Goal: Task Accomplishment & Management: Complete application form

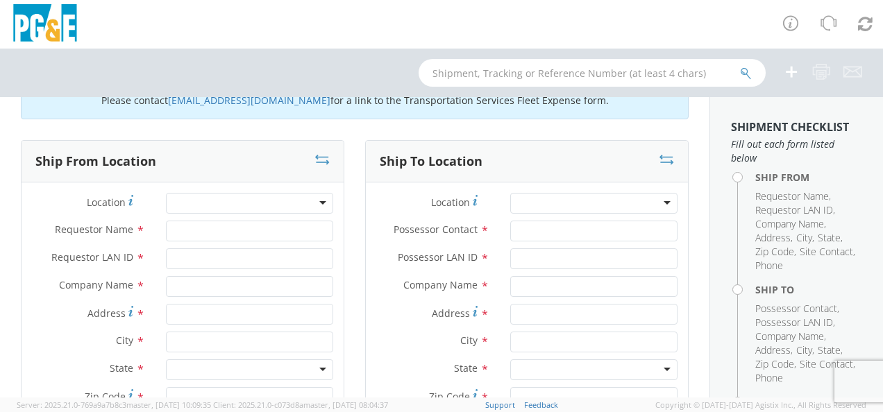
scroll to position [69, 0]
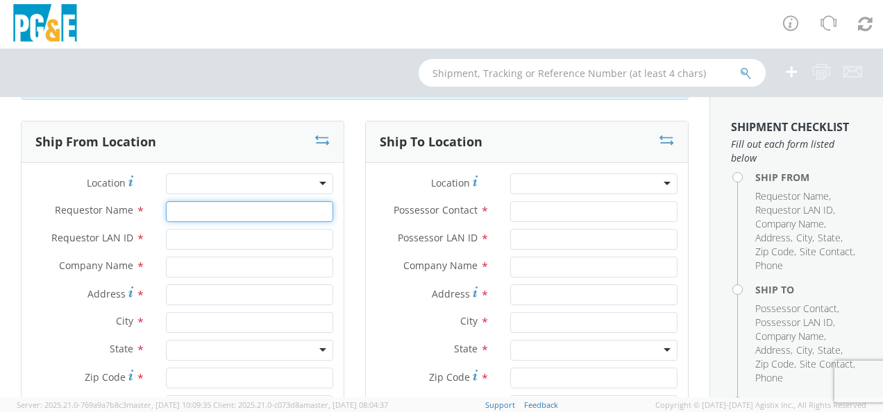
click at [215, 214] on input "Requestor Name *" at bounding box center [249, 211] width 167 height 21
type input "[PERSON_NAME]"
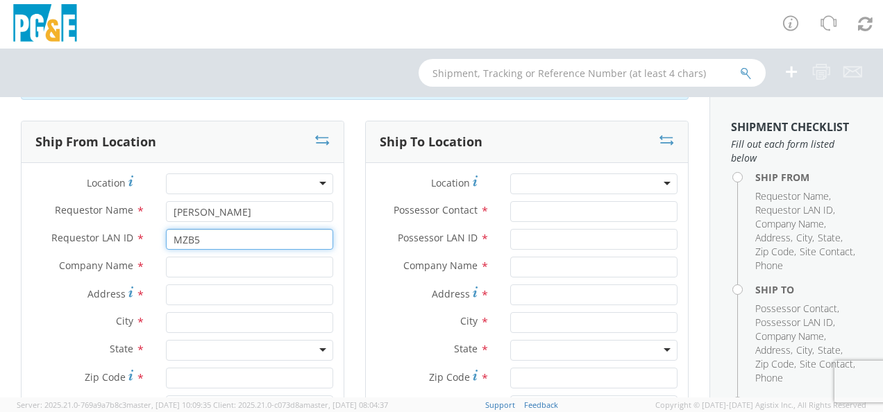
type input "MZB5"
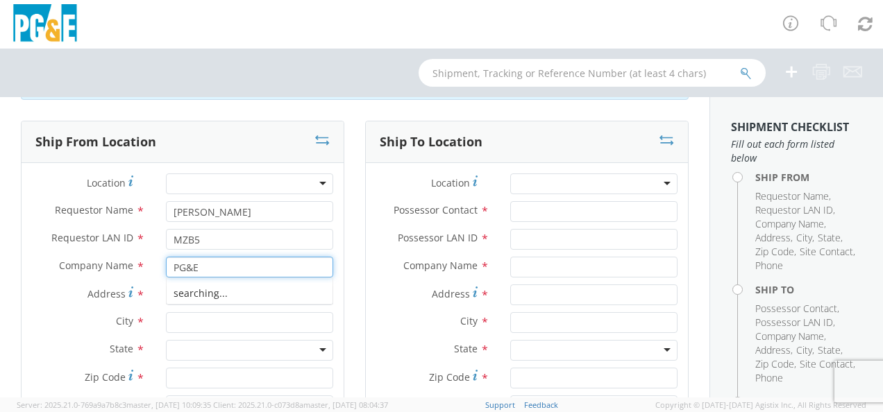
type input "PG&E"
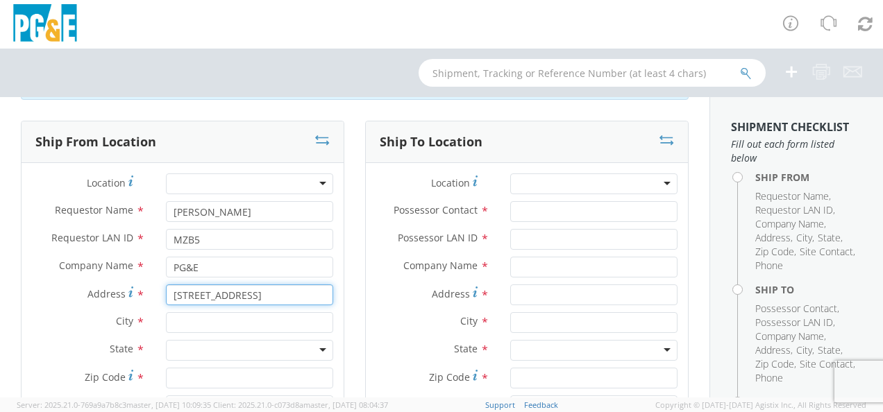
type input "[STREET_ADDRESS]"
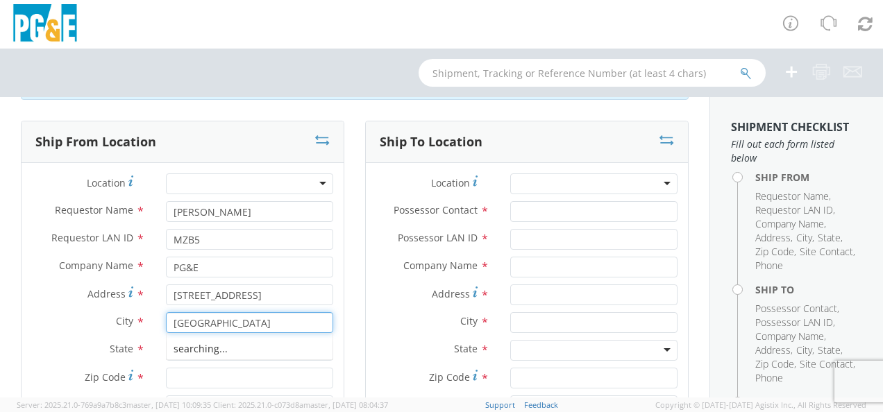
type input "[GEOGRAPHIC_DATA]"
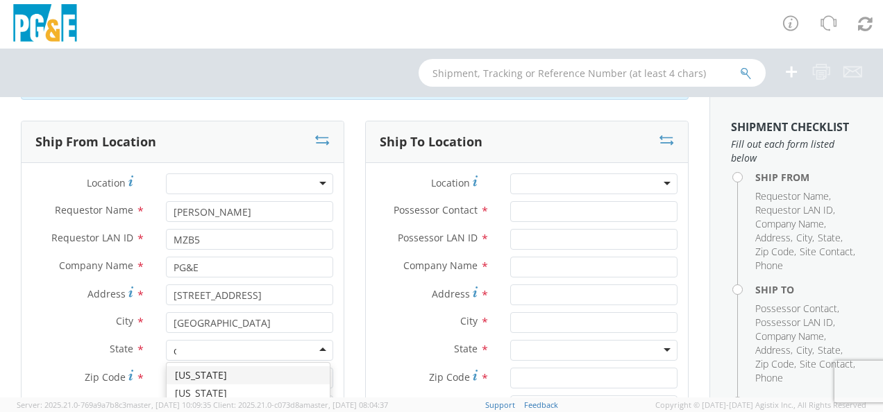
type input "ca"
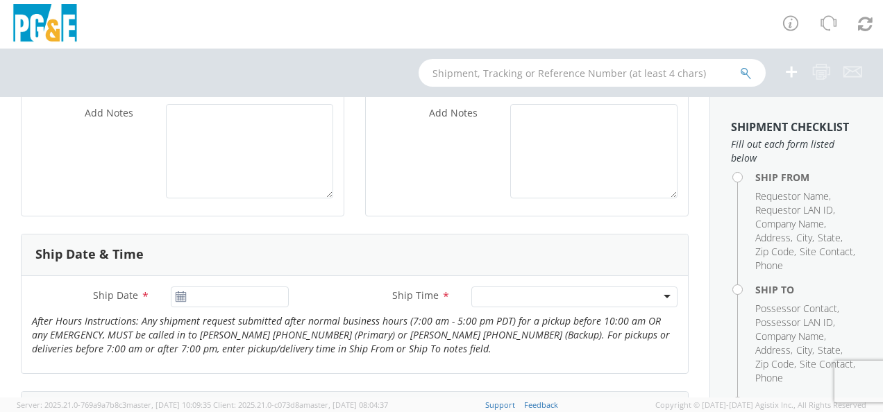
scroll to position [208, 0]
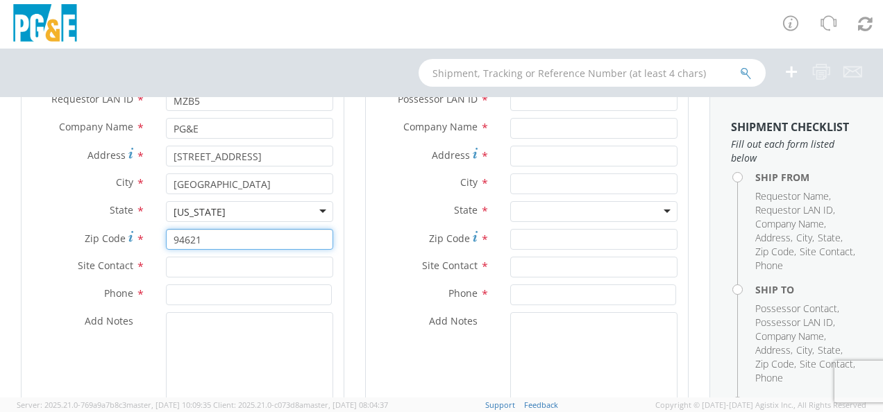
type input "94621"
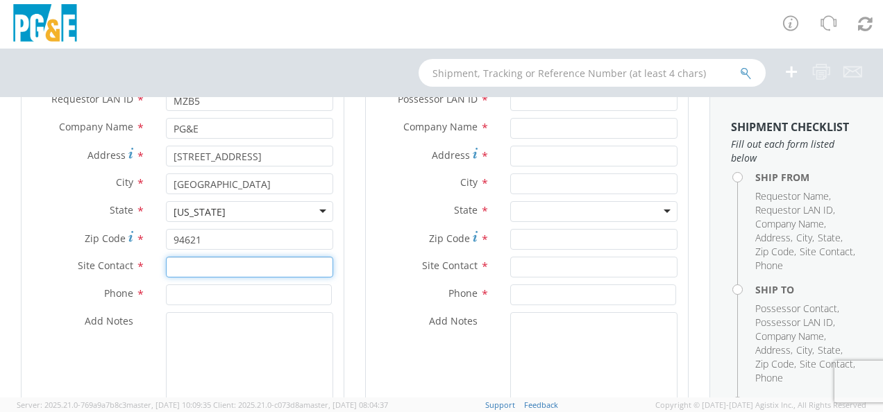
drag, startPoint x: 225, startPoint y: 270, endPoint x: 237, endPoint y: 278, distance: 14.6
click at [225, 269] on input "text" at bounding box center [249, 267] width 167 height 21
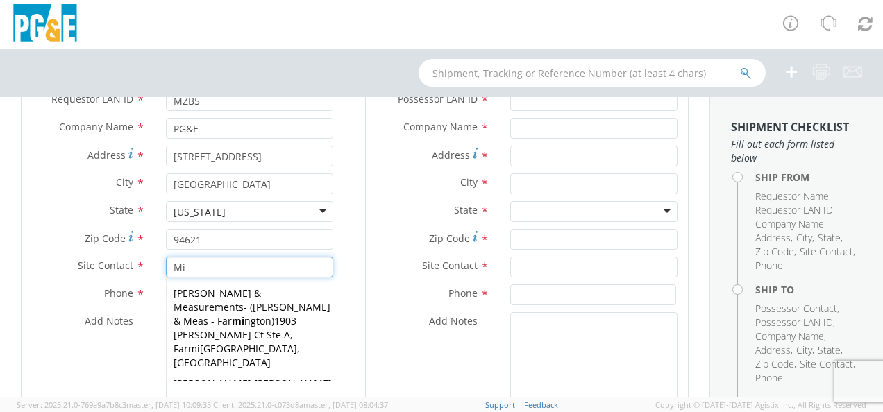
type input "M"
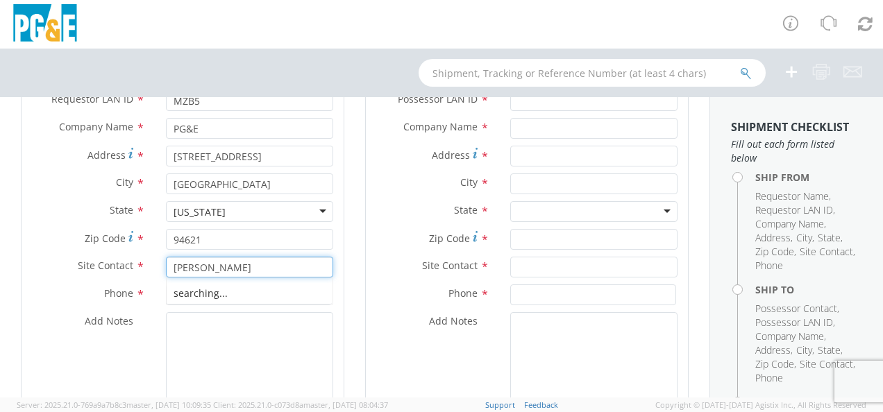
type input "[PERSON_NAME]"
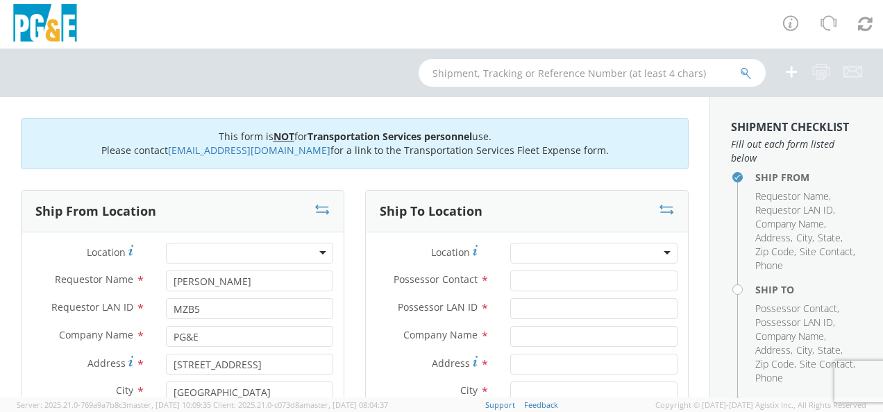
scroll to position [69, 0]
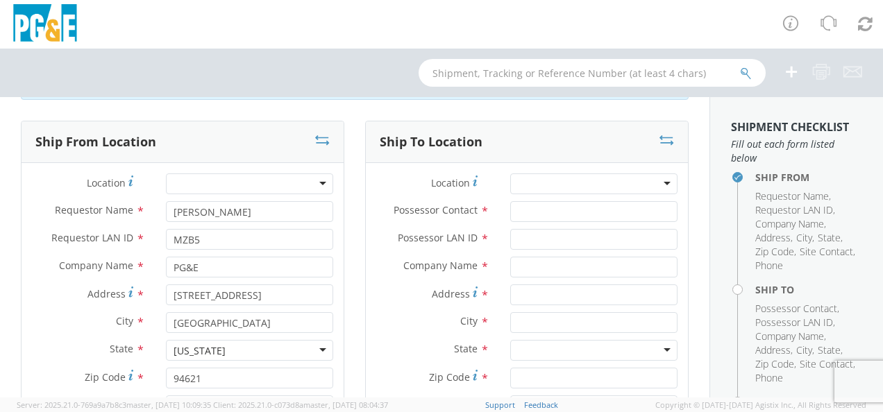
type input "[PHONE_NUMBER]"
click at [539, 214] on input "Possessor Contact *" at bounding box center [593, 211] width 167 height 21
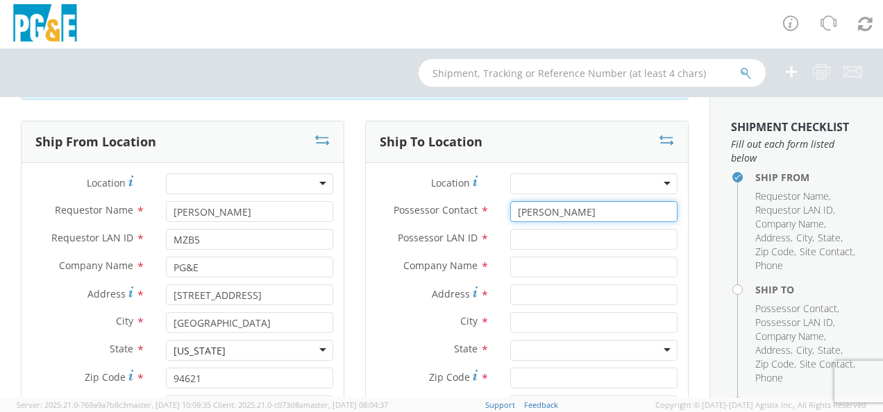
type input "[PERSON_NAME]"
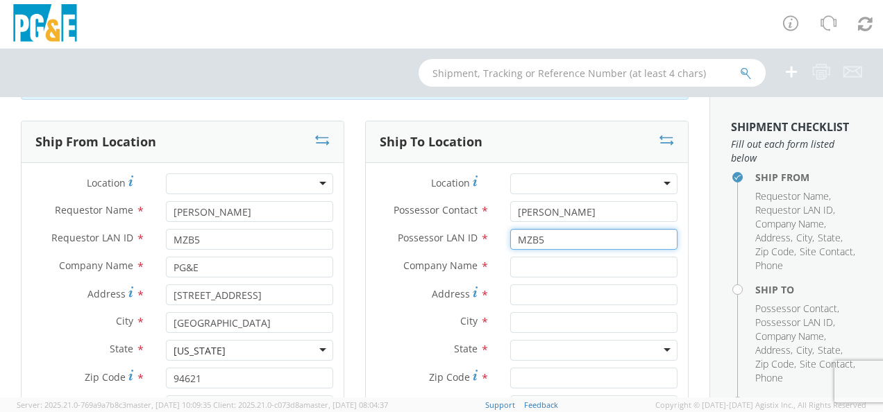
type input "MZB5"
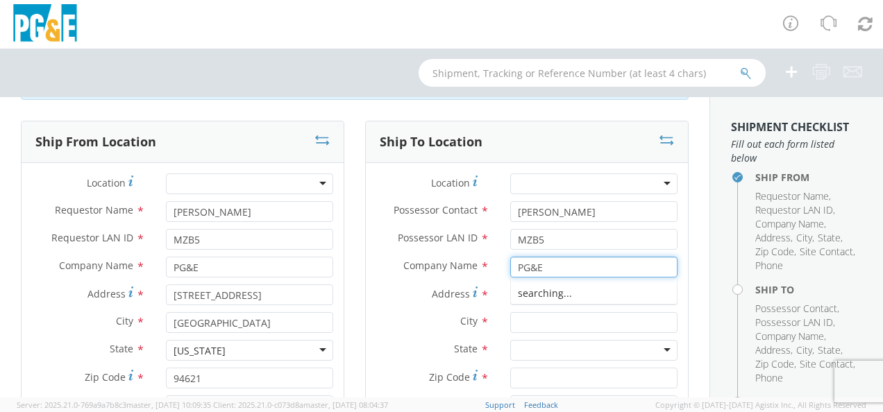
type input "PG&E"
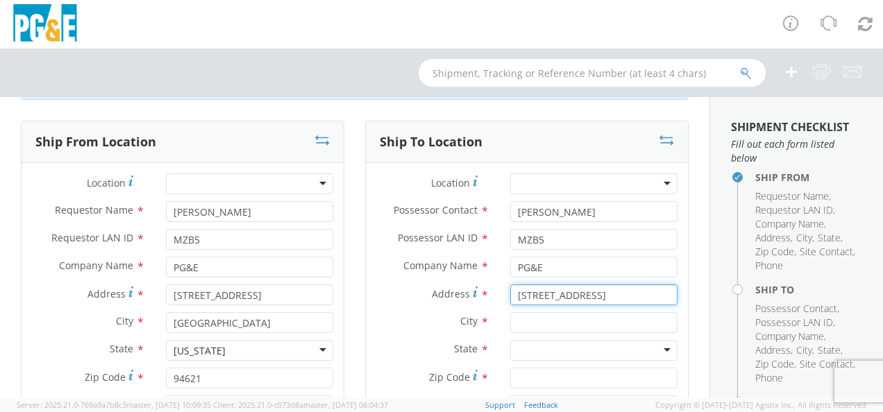
type input "[STREET_ADDRESS]"
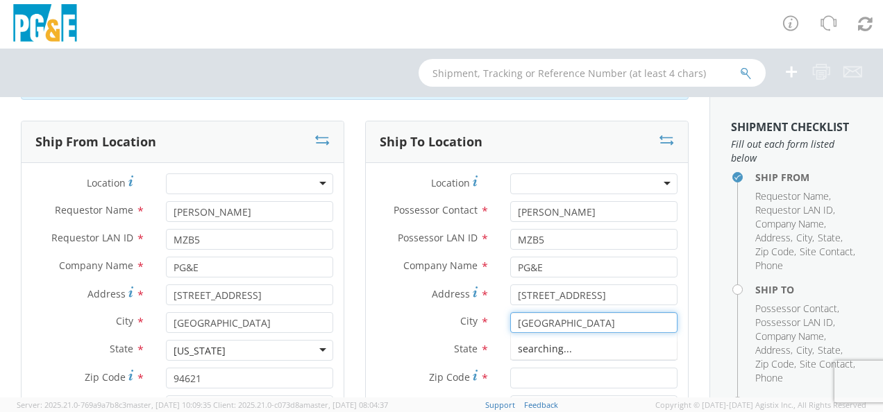
type input "[GEOGRAPHIC_DATA]"
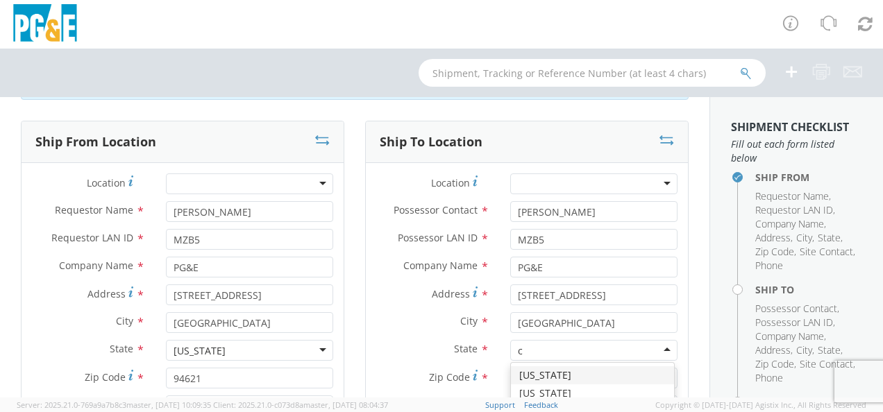
type input "ca"
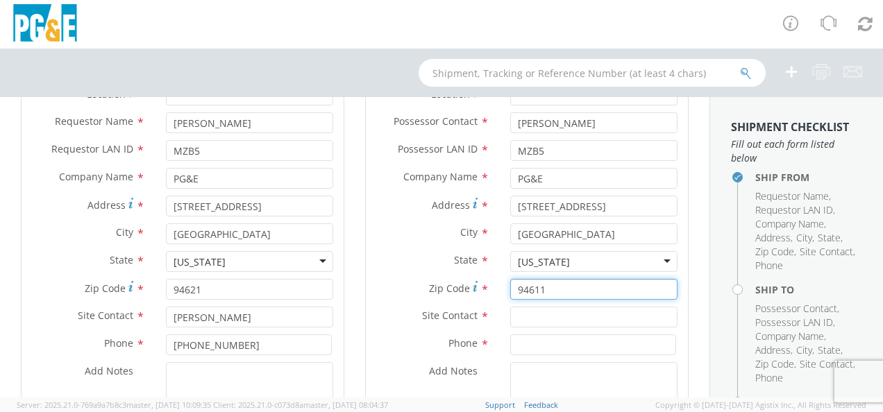
scroll to position [278, 0]
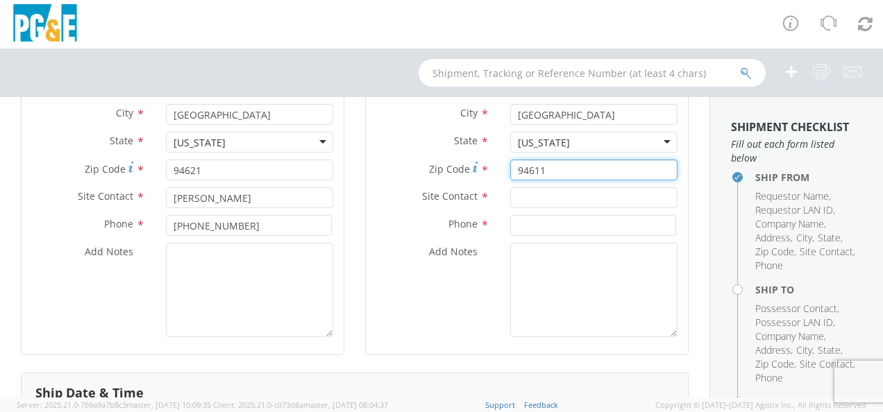
type input "94611"
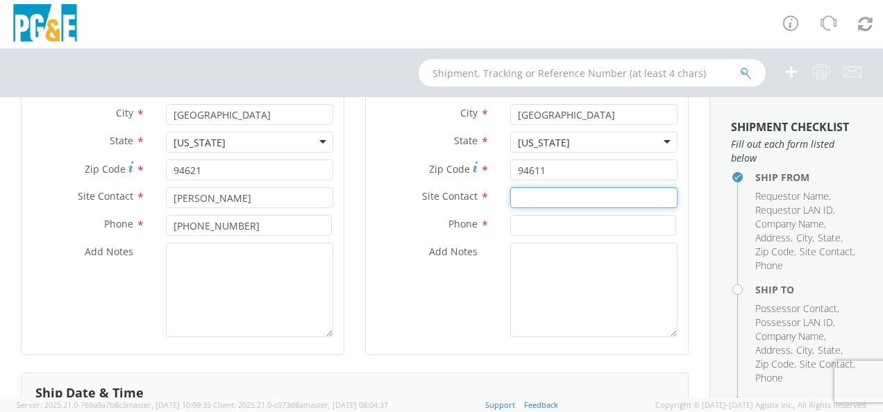
click at [572, 201] on input "text" at bounding box center [593, 197] width 167 height 21
type input "[PERSON_NAME]"
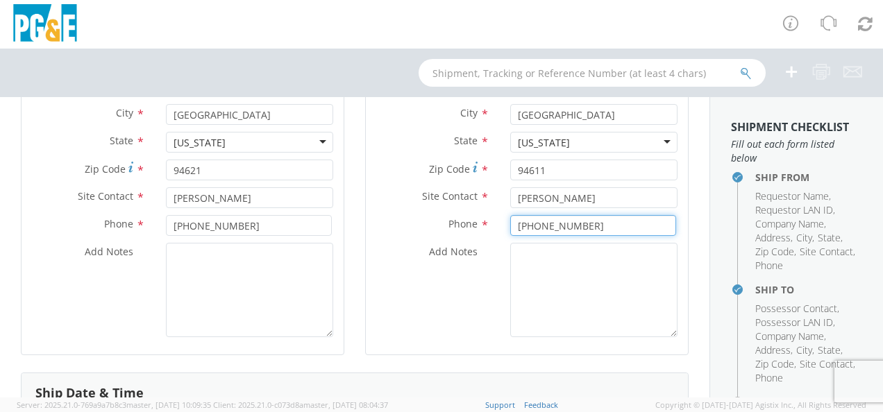
type input "[PHONE_NUMBER]"
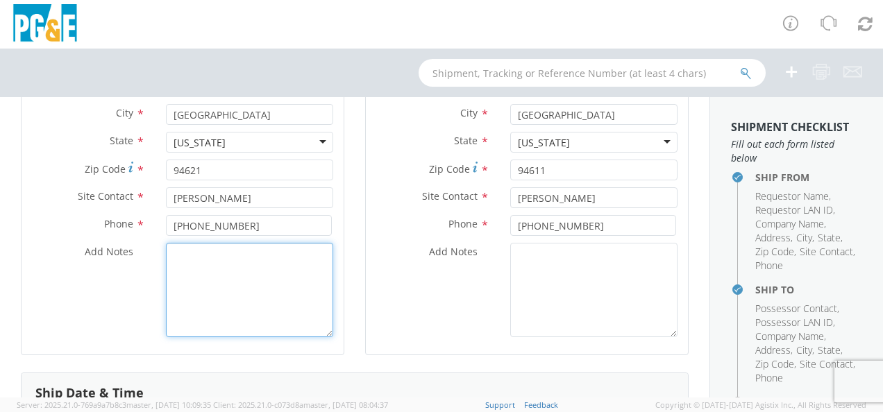
click at [260, 287] on textarea "Add Notes *" at bounding box center [249, 290] width 167 height 94
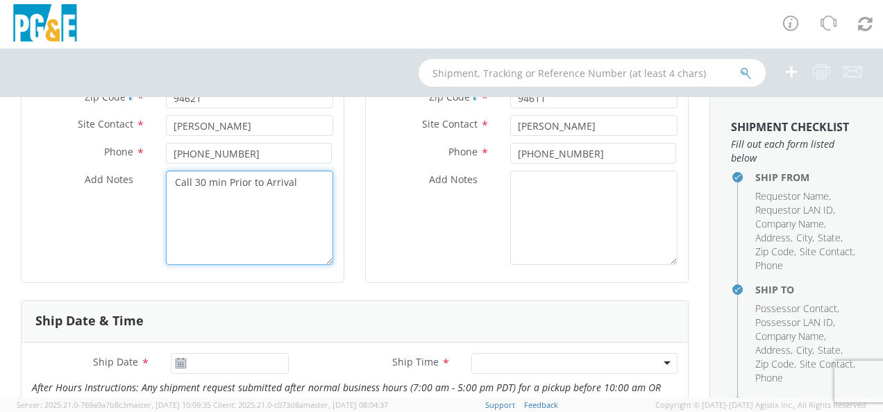
scroll to position [555, 0]
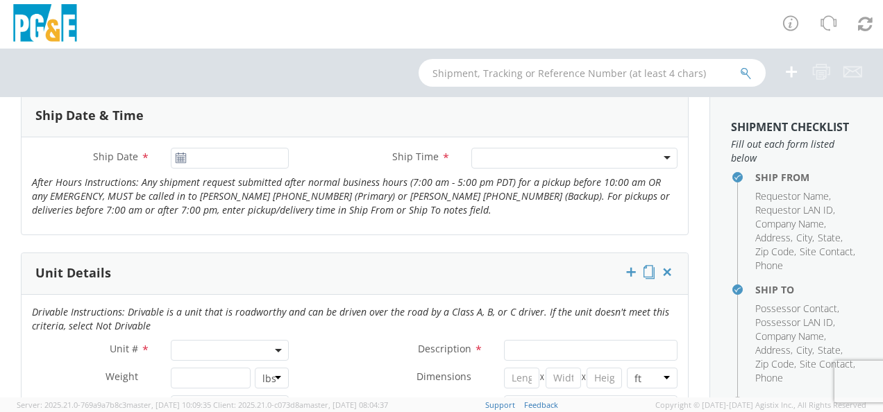
type textarea "Call 30 min Prior to Arrival"
click at [171, 156] on input "Ship Date *" at bounding box center [230, 158] width 118 height 21
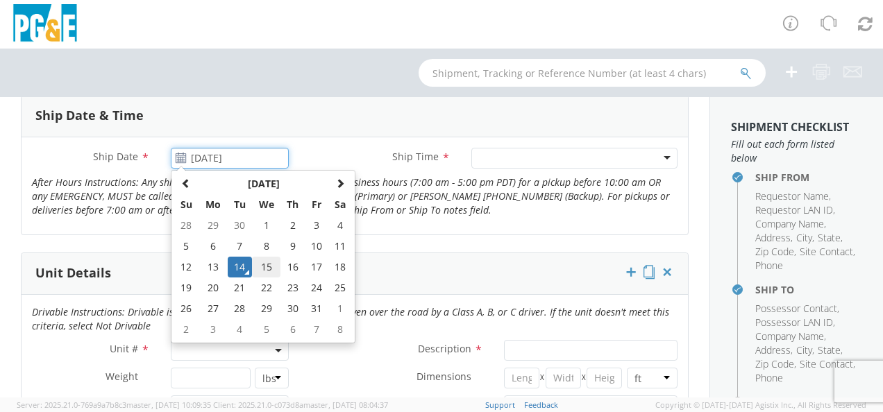
click at [255, 262] on td "15" at bounding box center [266, 267] width 29 height 21
type input "[DATE]"
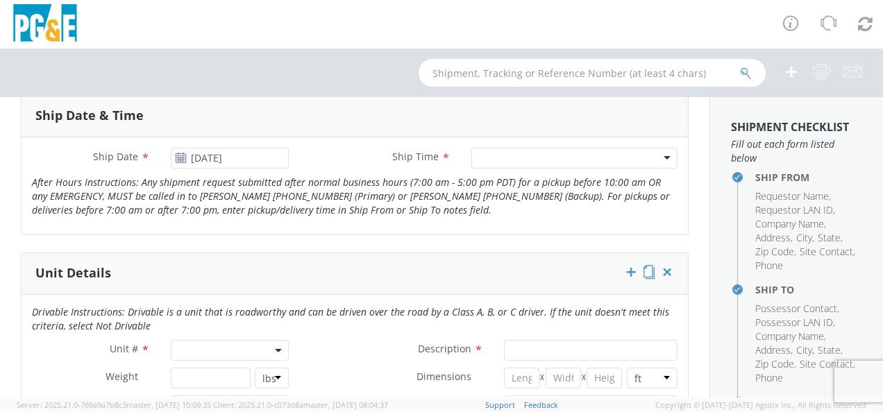
click at [653, 151] on div at bounding box center [574, 158] width 206 height 21
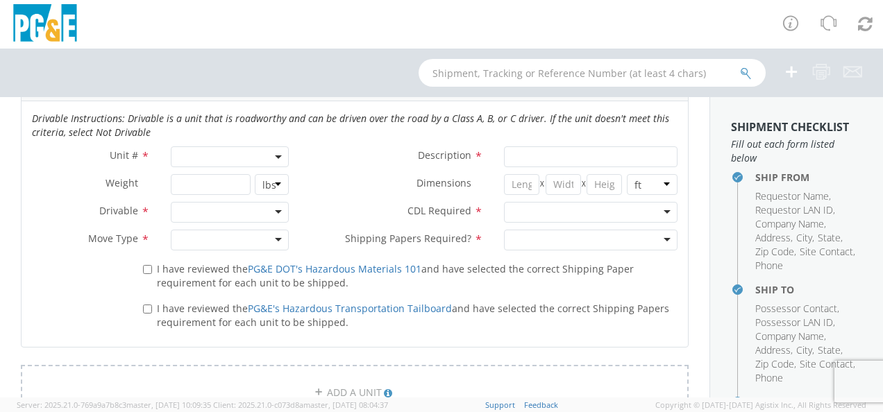
scroll to position [764, 0]
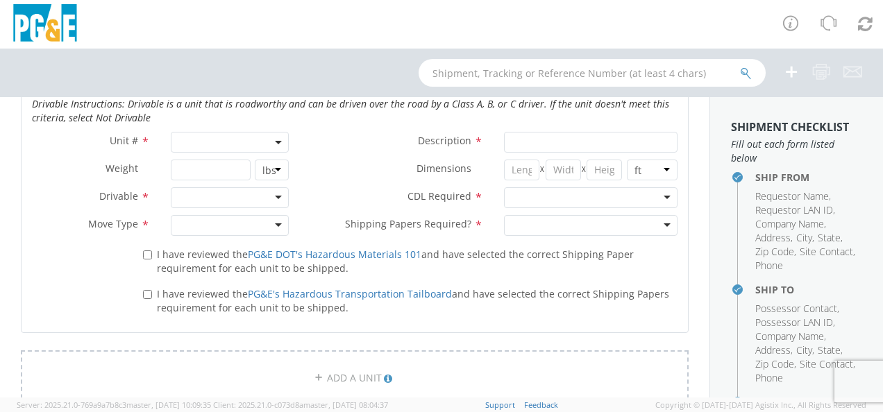
click at [201, 141] on span at bounding box center [230, 142] width 118 height 21
click at [196, 157] on input "search" at bounding box center [228, 165] width 109 height 21
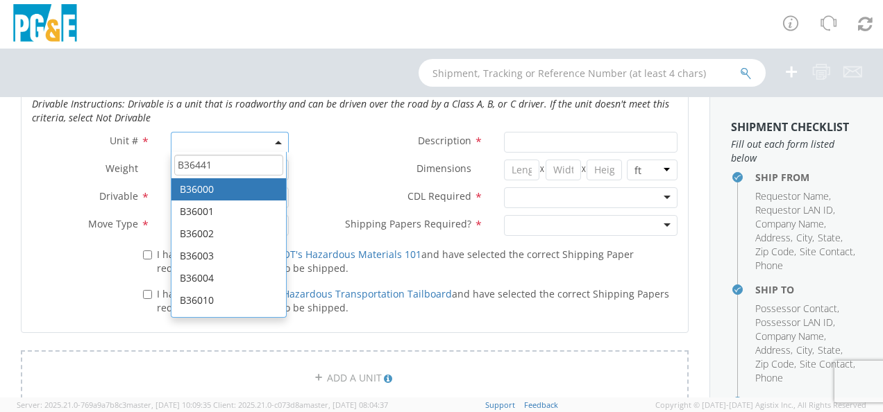
type input "B36441"
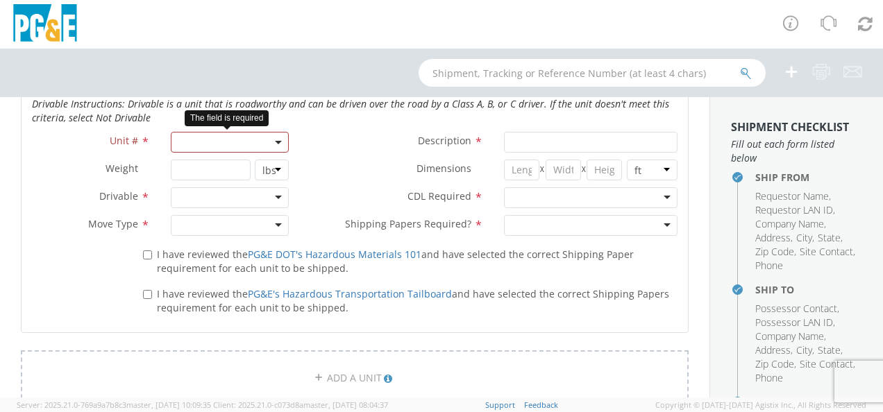
click at [190, 142] on span at bounding box center [230, 142] width 118 height 21
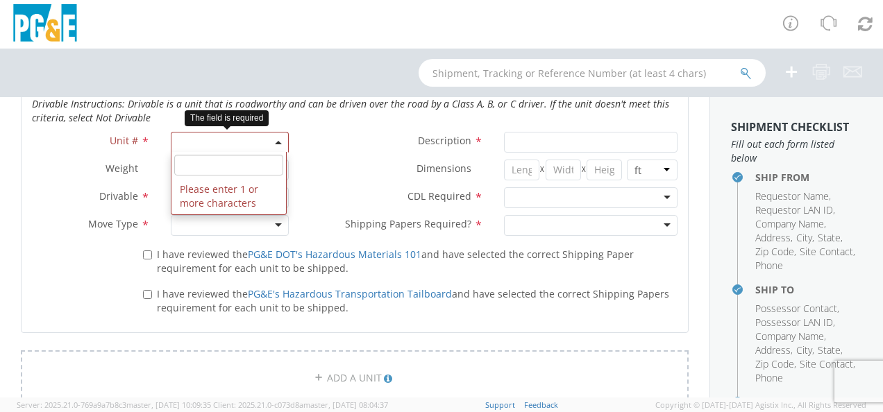
click at [193, 155] on input "search" at bounding box center [228, 165] width 109 height 21
type input "b"
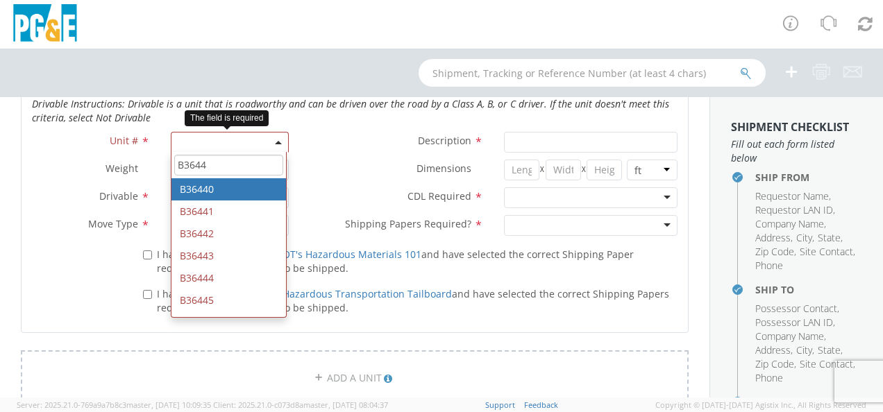
type input "B36441"
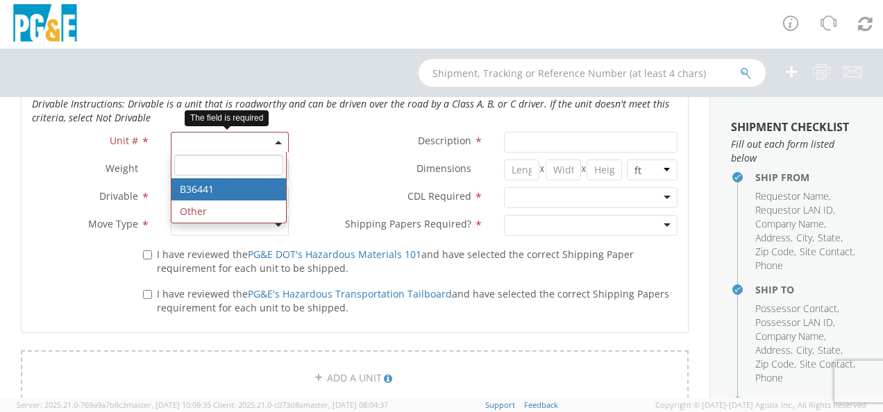
type input "EQ; MAN LIFT - SCISSOR"
type input "0"
select select "B36441"
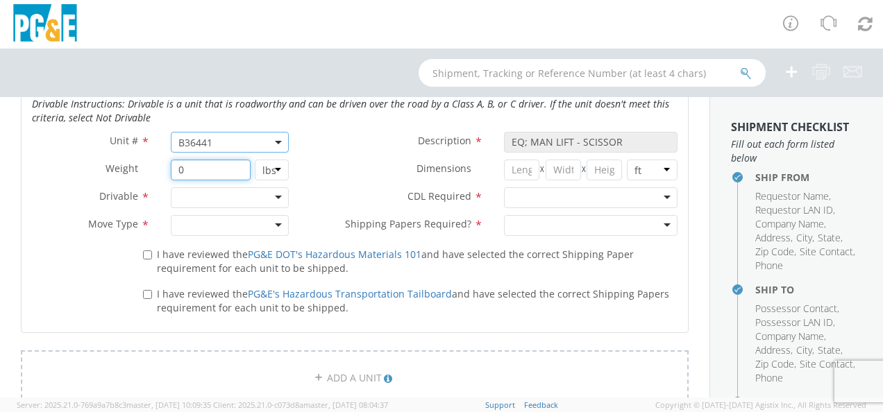
click at [183, 169] on input "0" at bounding box center [211, 170] width 80 height 21
type input "14450"
click at [272, 198] on div at bounding box center [230, 197] width 118 height 21
click at [271, 229] on div at bounding box center [230, 225] width 118 height 21
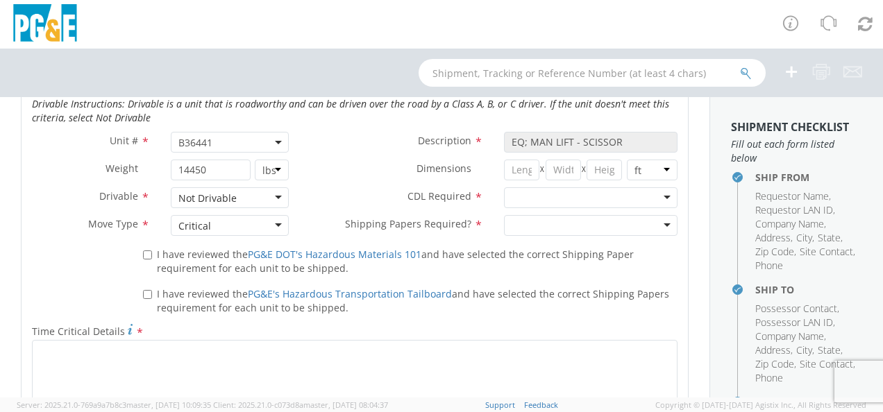
click at [653, 190] on div at bounding box center [591, 197] width 174 height 21
click at [640, 228] on div at bounding box center [591, 225] width 174 height 21
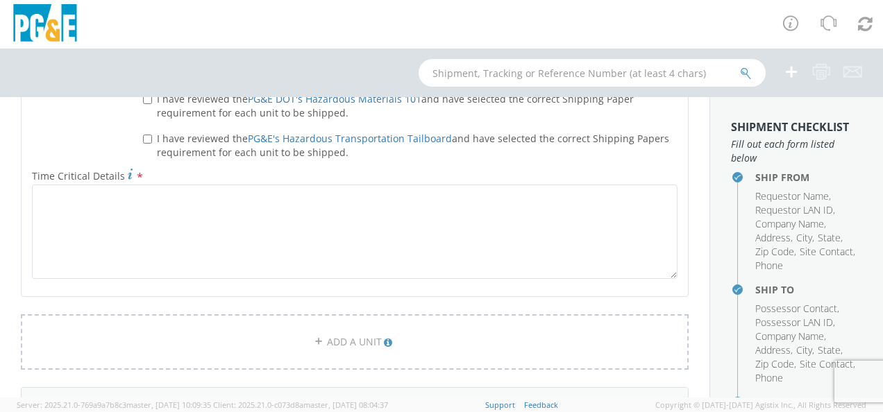
scroll to position [833, 0]
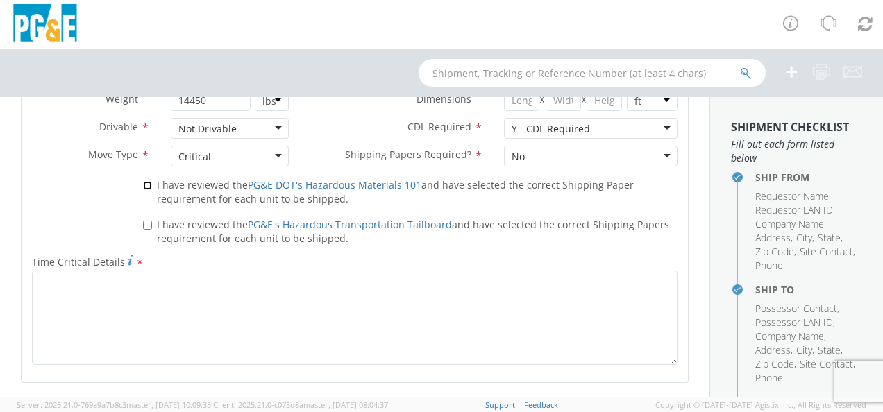
click at [144, 186] on input "I have reviewed the PG&E DOT's Hazardous Materials 101 and have selected the co…" at bounding box center [147, 185] width 9 height 9
checkbox input "true"
click at [143, 221] on input "I have reviewed the PG&E's Hazardous Transportation Tailboard and have selected…" at bounding box center [147, 225] width 9 height 9
checkbox input "true"
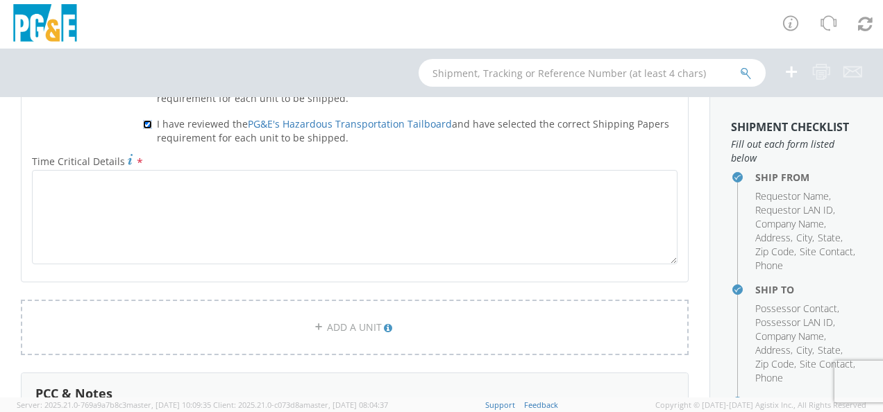
scroll to position [903, 0]
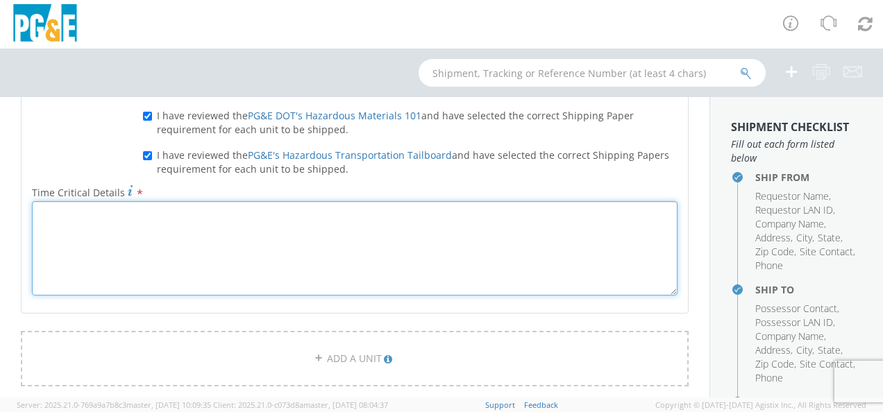
click at [233, 261] on textarea "Time Critical Details *" at bounding box center [355, 248] width 646 height 94
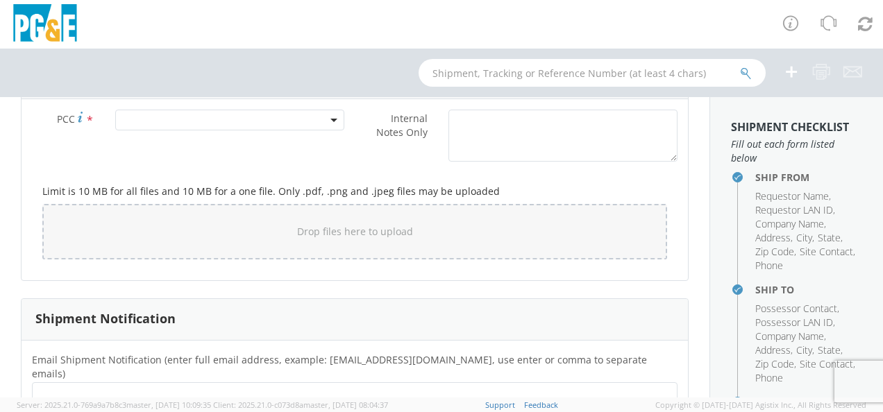
scroll to position [1180, 0]
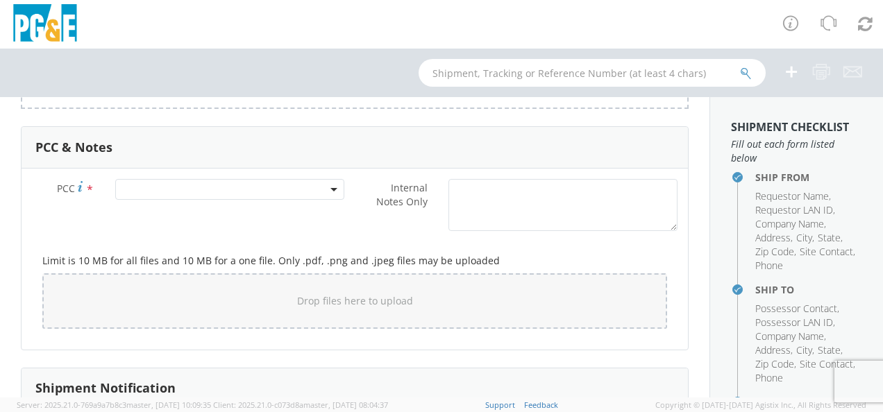
type textarea "Lift needs to be onsite to Coordinate Load bank set ups for upcoming test Progr…"
click at [164, 181] on span at bounding box center [229, 189] width 229 height 21
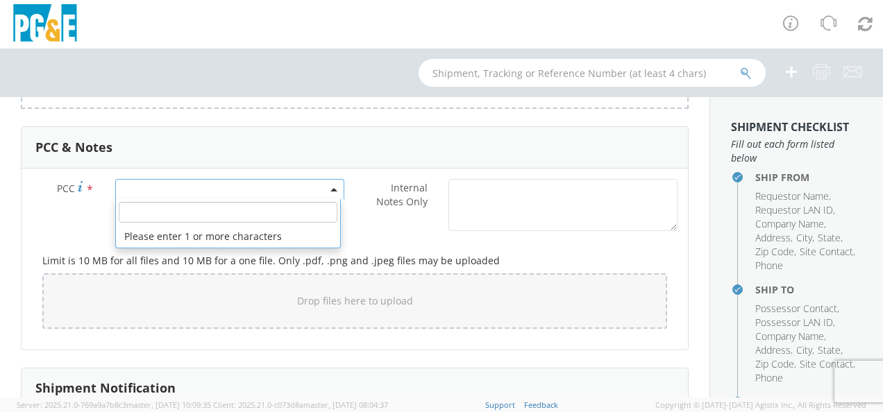
click at [157, 208] on input "number" at bounding box center [228, 212] width 219 height 21
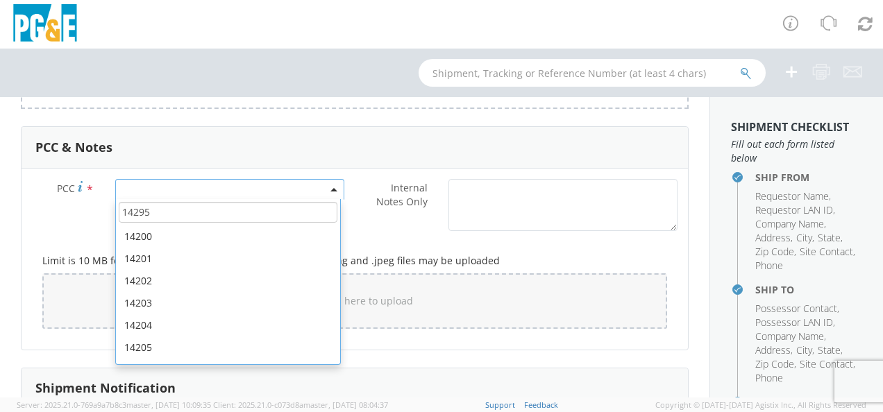
scroll to position [0, 0]
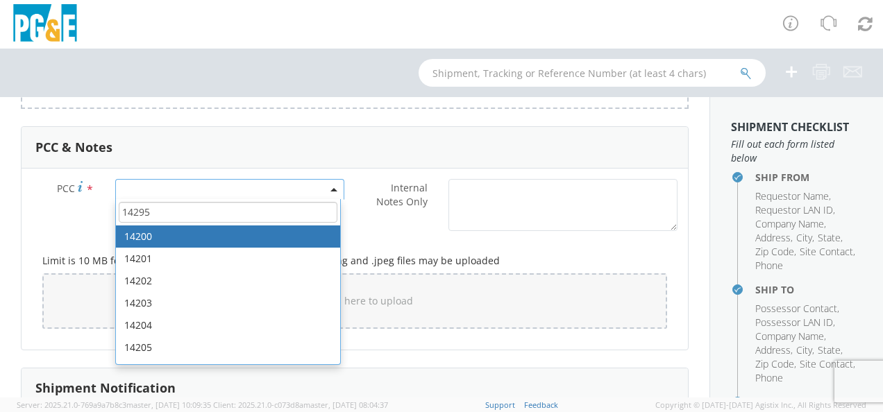
click at [176, 202] on input "14295" at bounding box center [228, 212] width 219 height 21
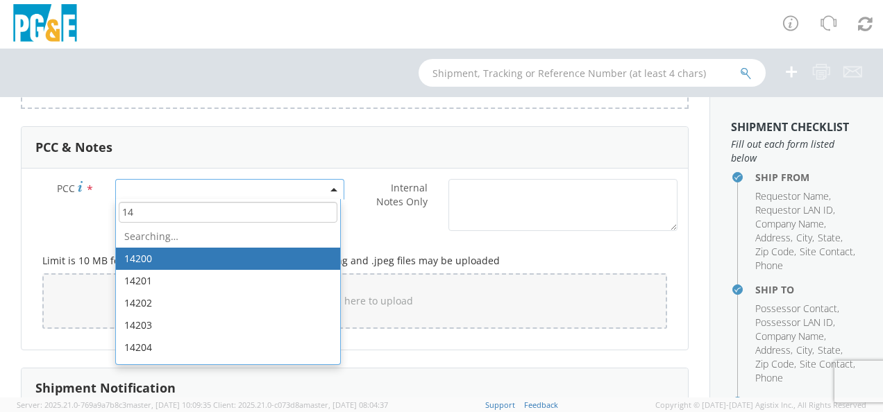
type input "1"
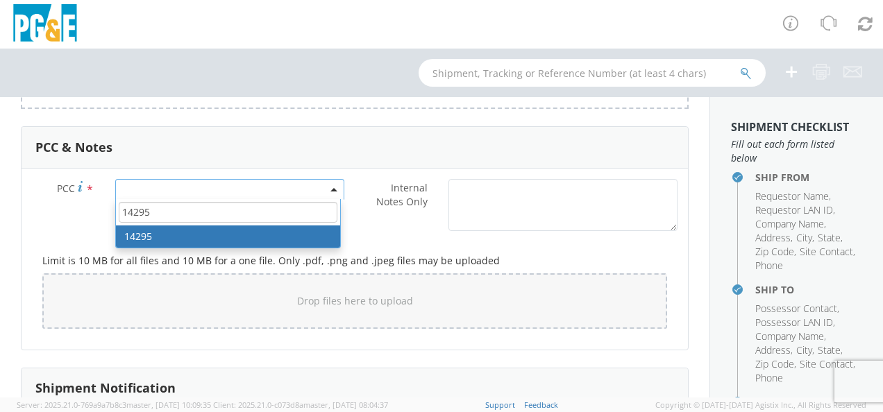
type input "14295"
select select "14295"
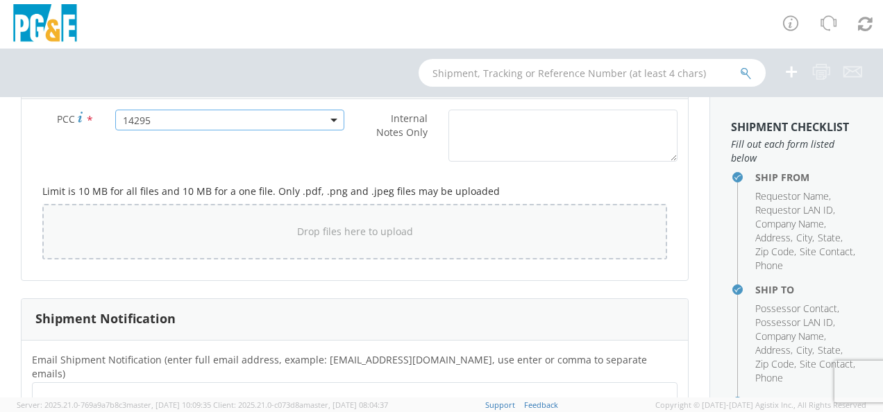
scroll to position [1319, 0]
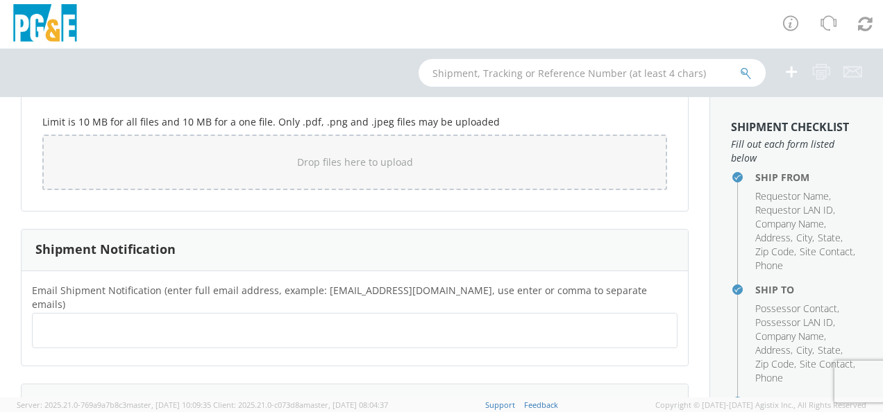
click at [205, 319] on ul at bounding box center [354, 330] width 633 height 23
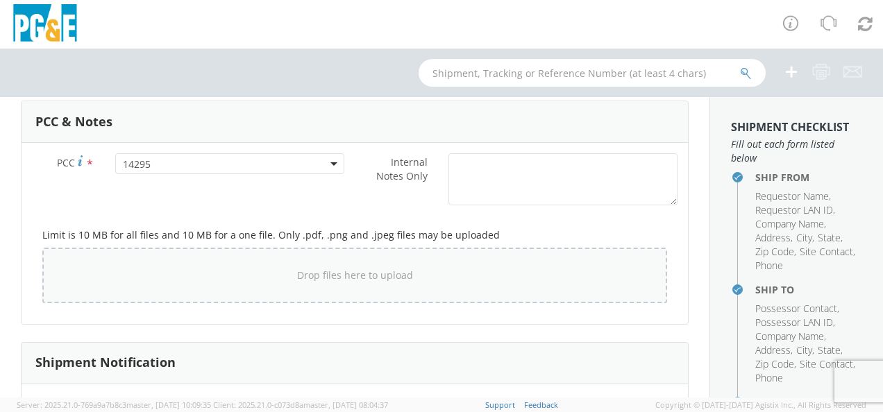
scroll to position [1287, 0]
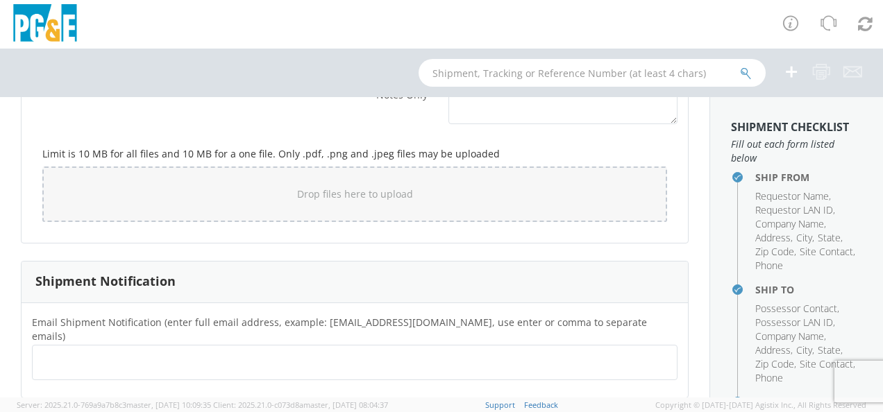
type textarea "Lift needs to be onsite to Coordinate load bank set up for upcoming test program"
click at [174, 351] on ul at bounding box center [354, 362] width 633 height 23
type input "[EMAIL_ADDRESS][DOMAIN_NAME]"
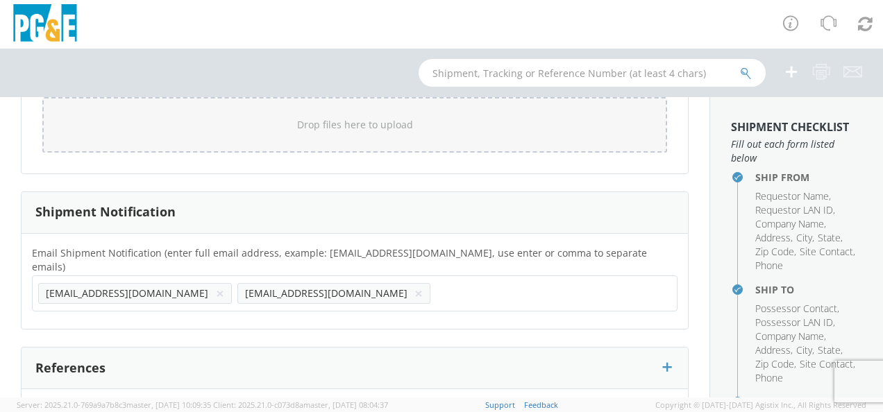
scroll to position [1423, 0]
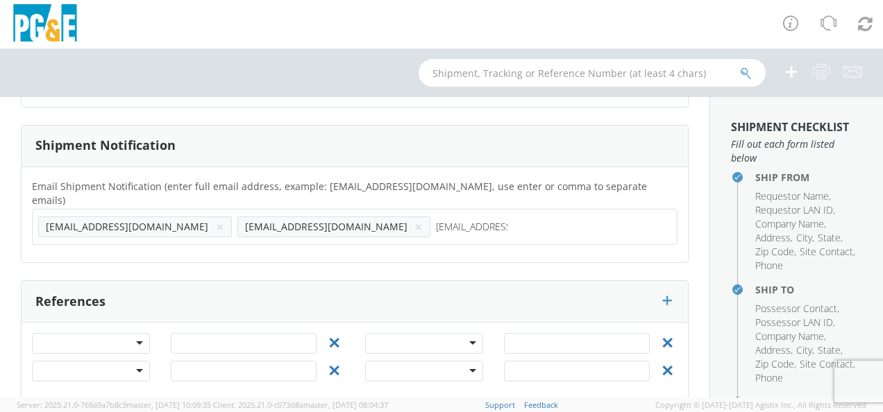
type input "[EMAIL_ADDRESS][DOMAIN_NAME]"
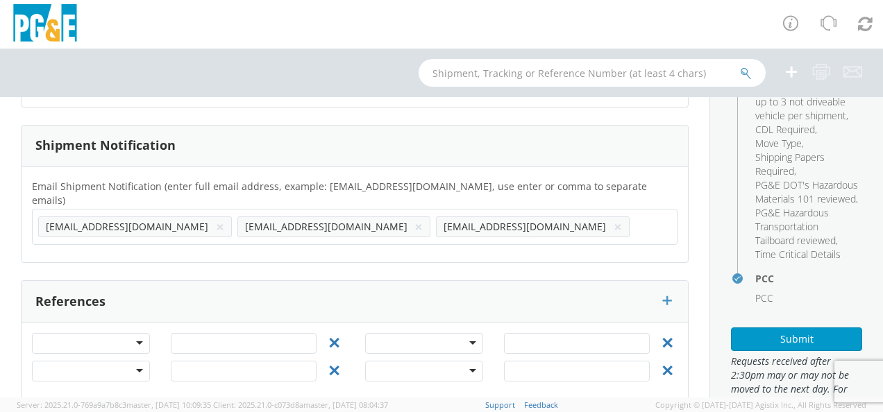
scroll to position [499, 0]
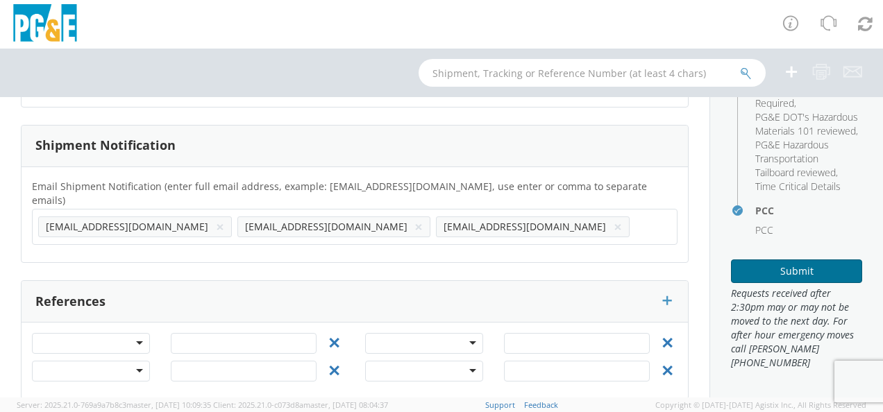
click at [780, 265] on button "Submit" at bounding box center [796, 272] width 131 height 24
